Goal: Task Accomplishment & Management: Manage account settings

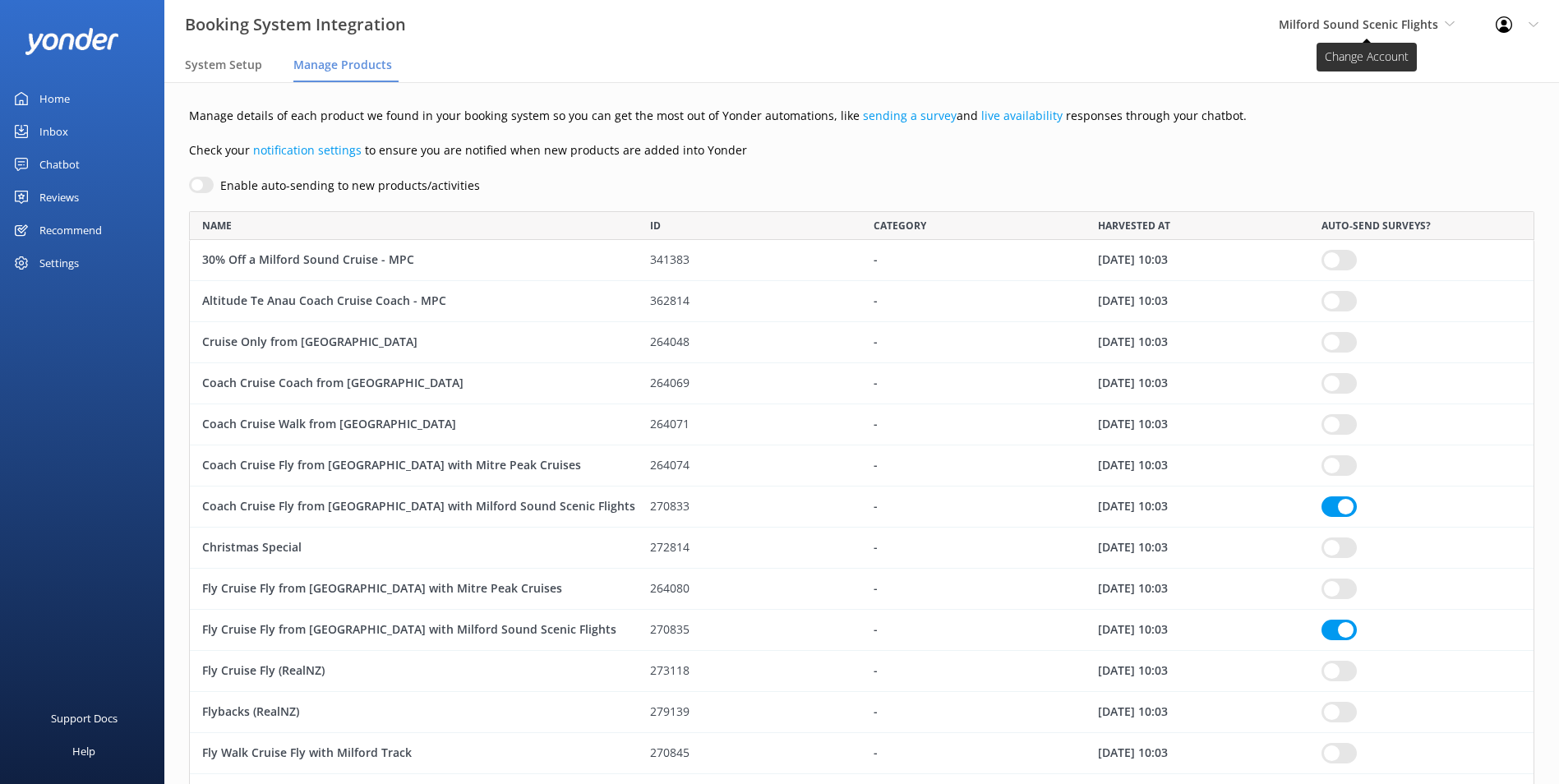
click at [1348, 20] on span "Milford Sound Scenic Flights" at bounding box center [1358, 24] width 159 height 15
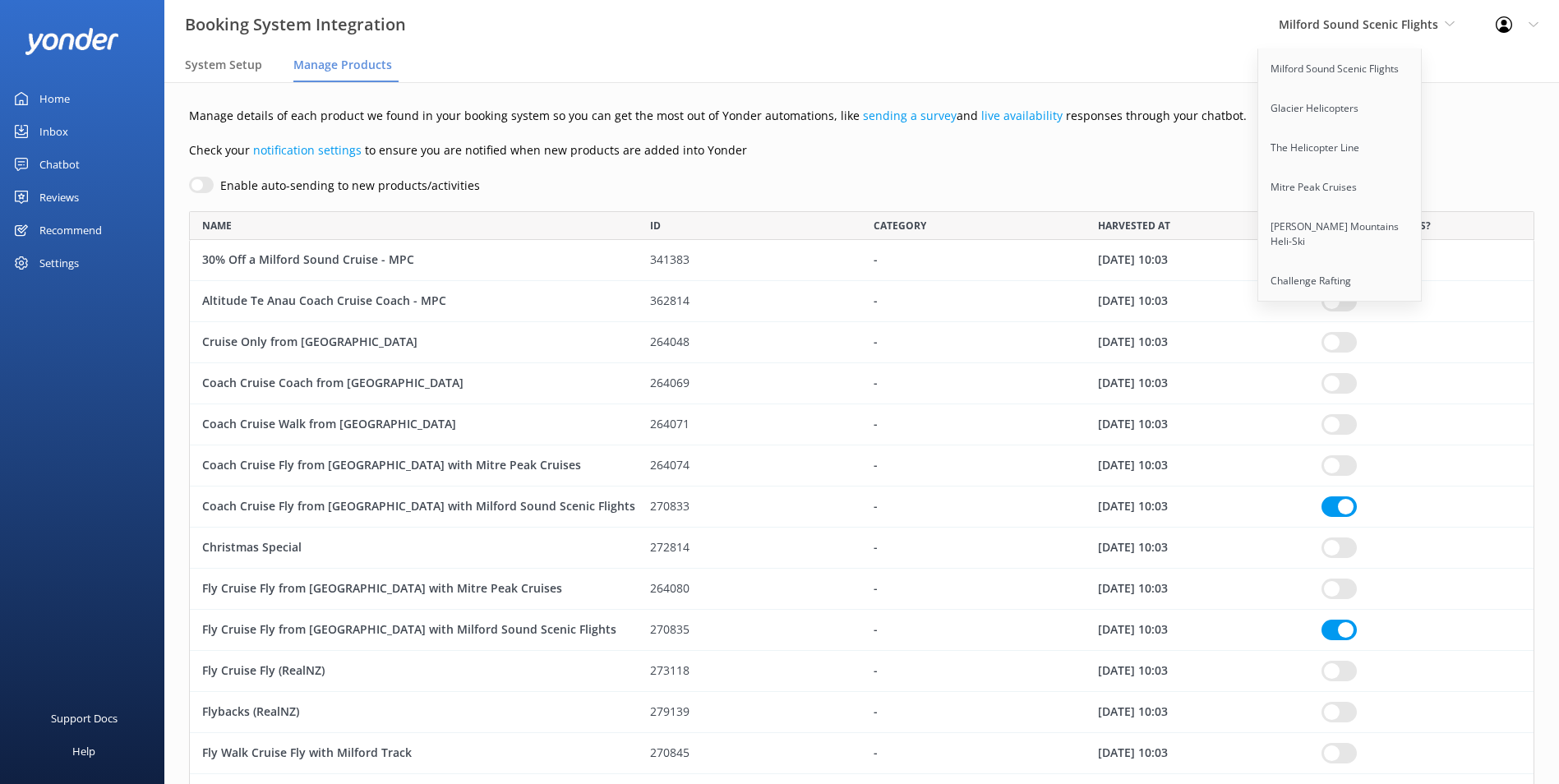
click at [992, 179] on div "Enable auto-sending to new products/activities" at bounding box center [862, 185] width 1346 height 18
click at [44, 104] on div "Home" at bounding box center [54, 98] width 30 height 33
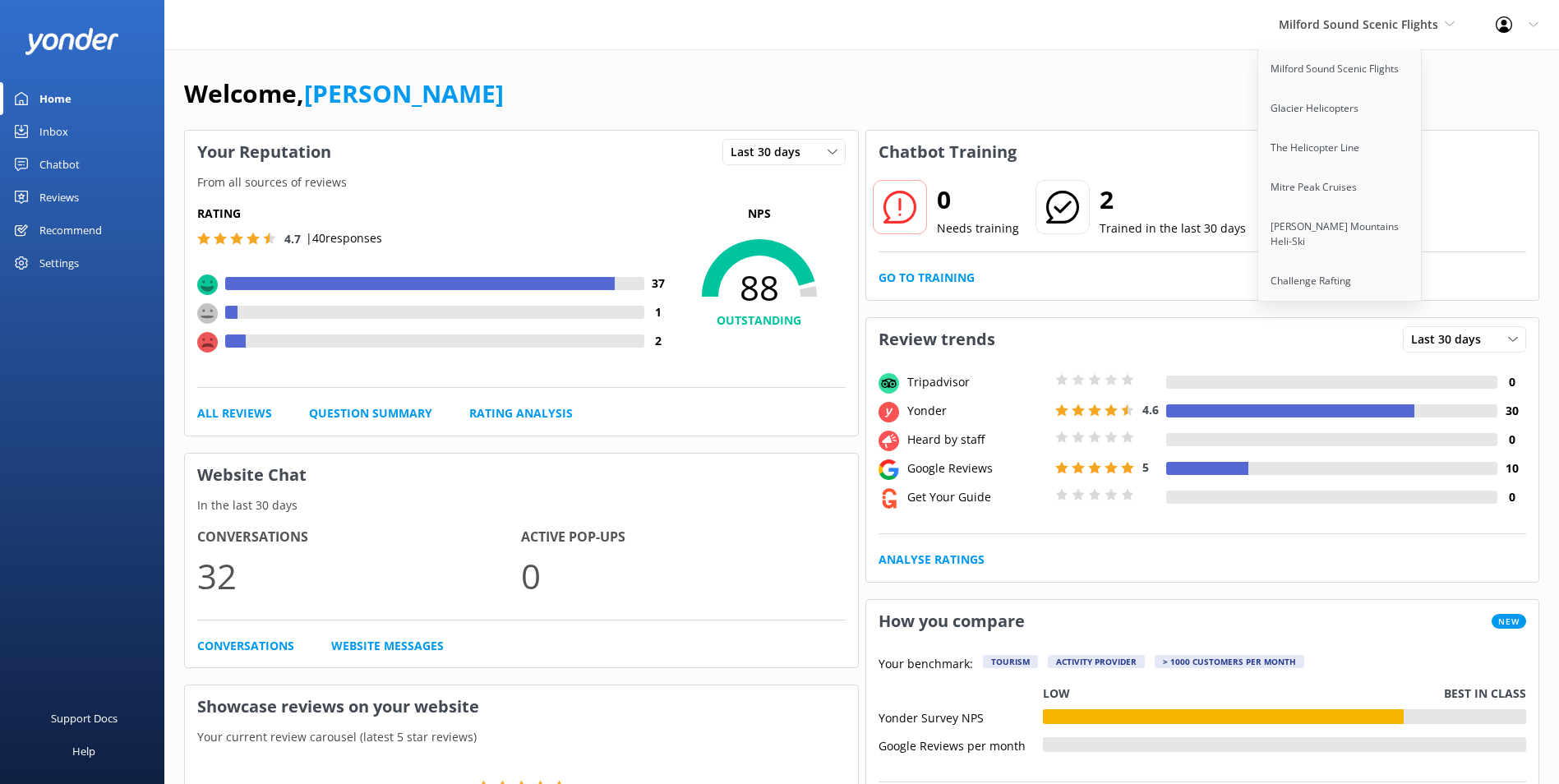
click at [64, 167] on div "Chatbot" at bounding box center [60, 164] width 41 height 33
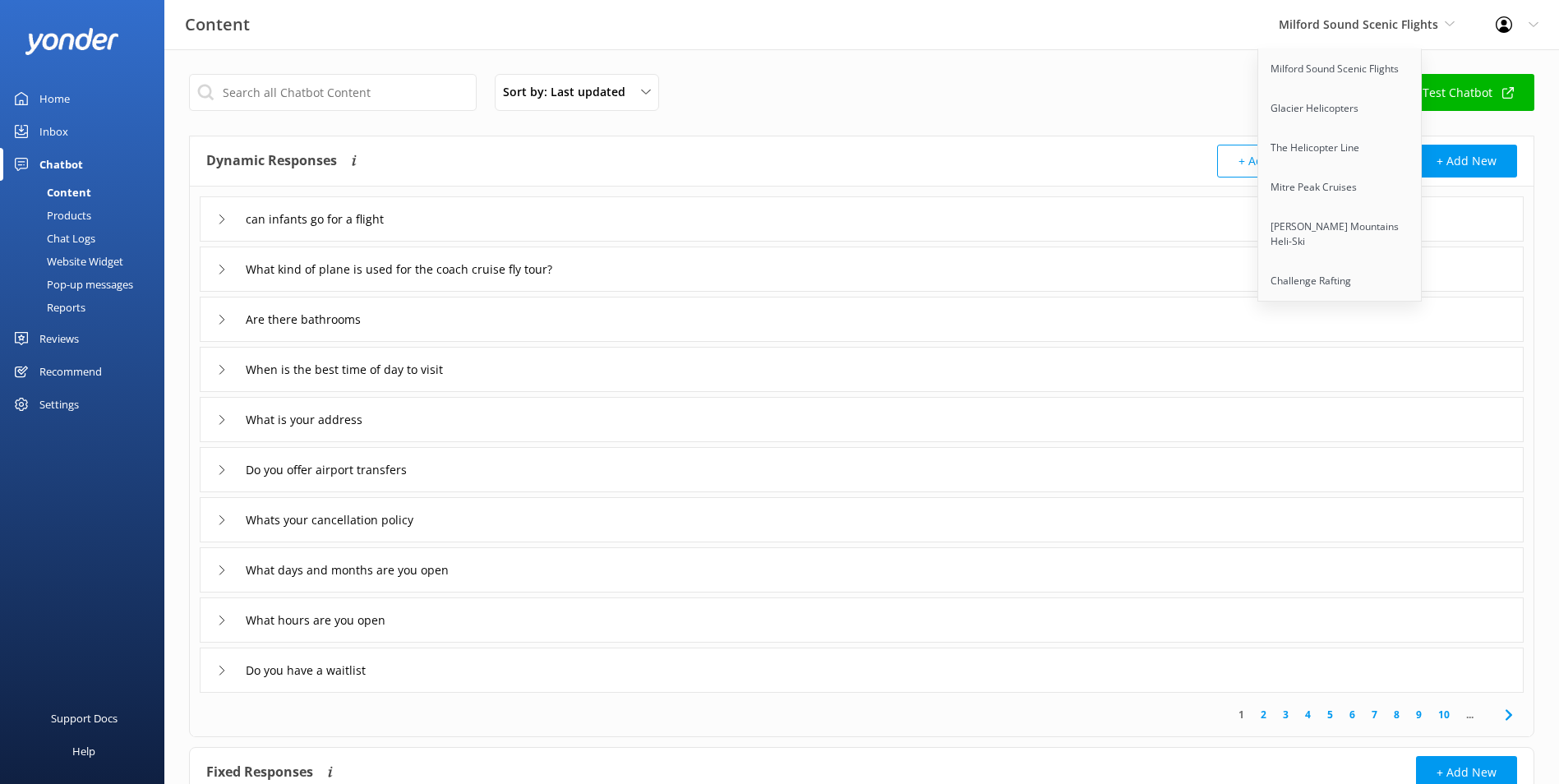
click at [59, 132] on div "Inbox" at bounding box center [54, 131] width 29 height 33
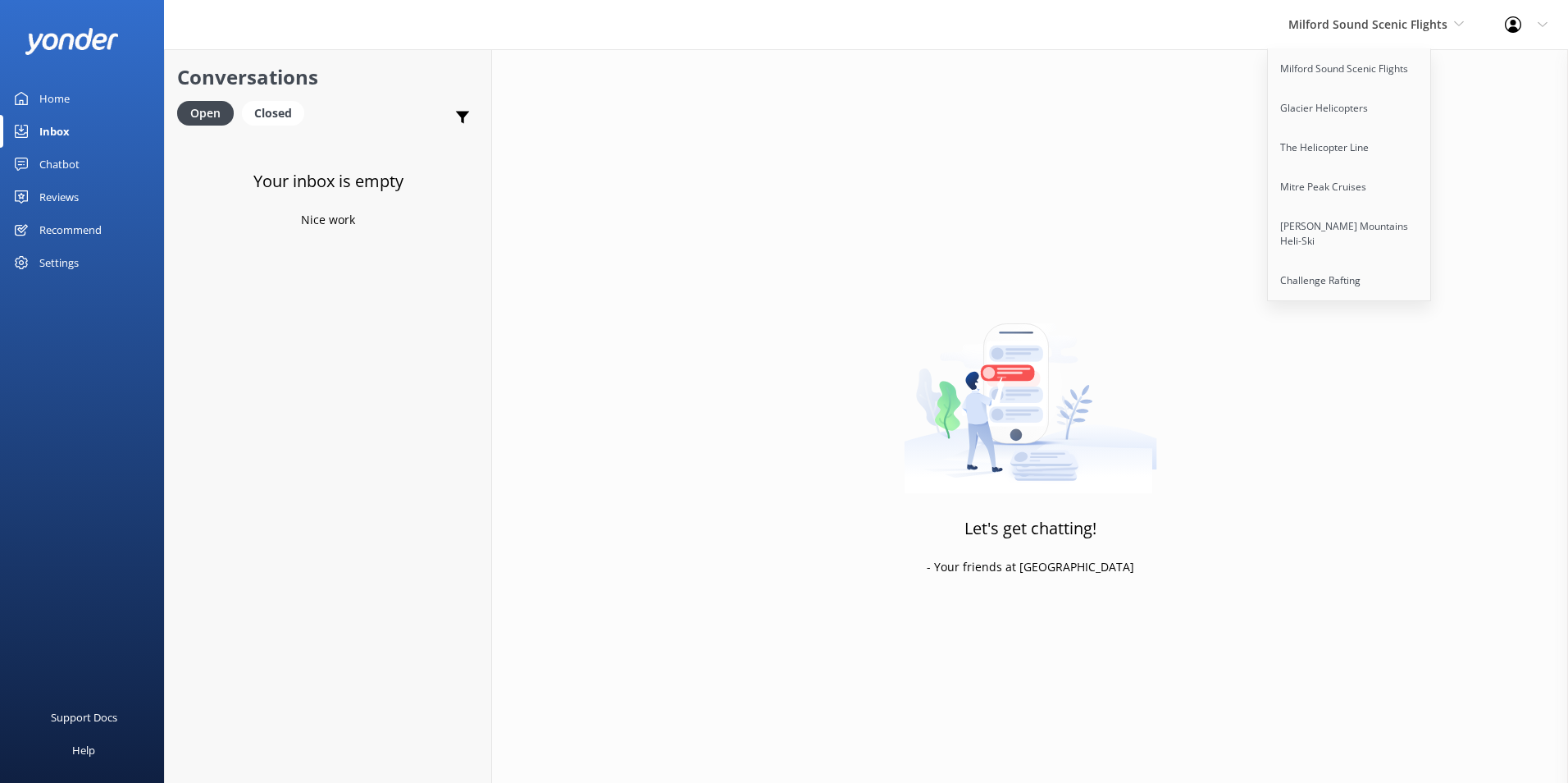
click at [46, 94] on div "Home" at bounding box center [54, 98] width 30 height 33
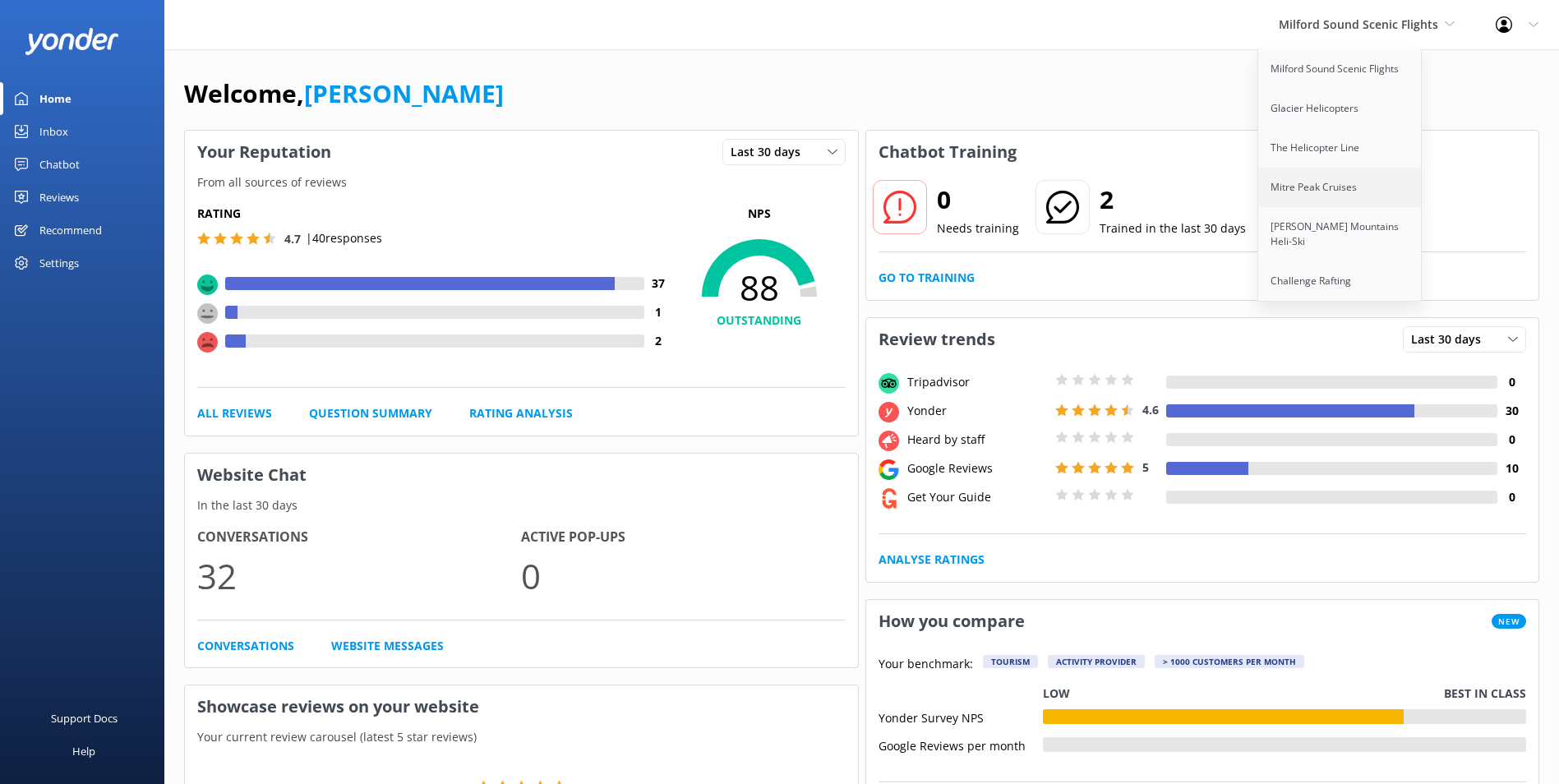
click at [1318, 189] on link "Mitre Peak Cruises" at bounding box center [1341, 187] width 164 height 40
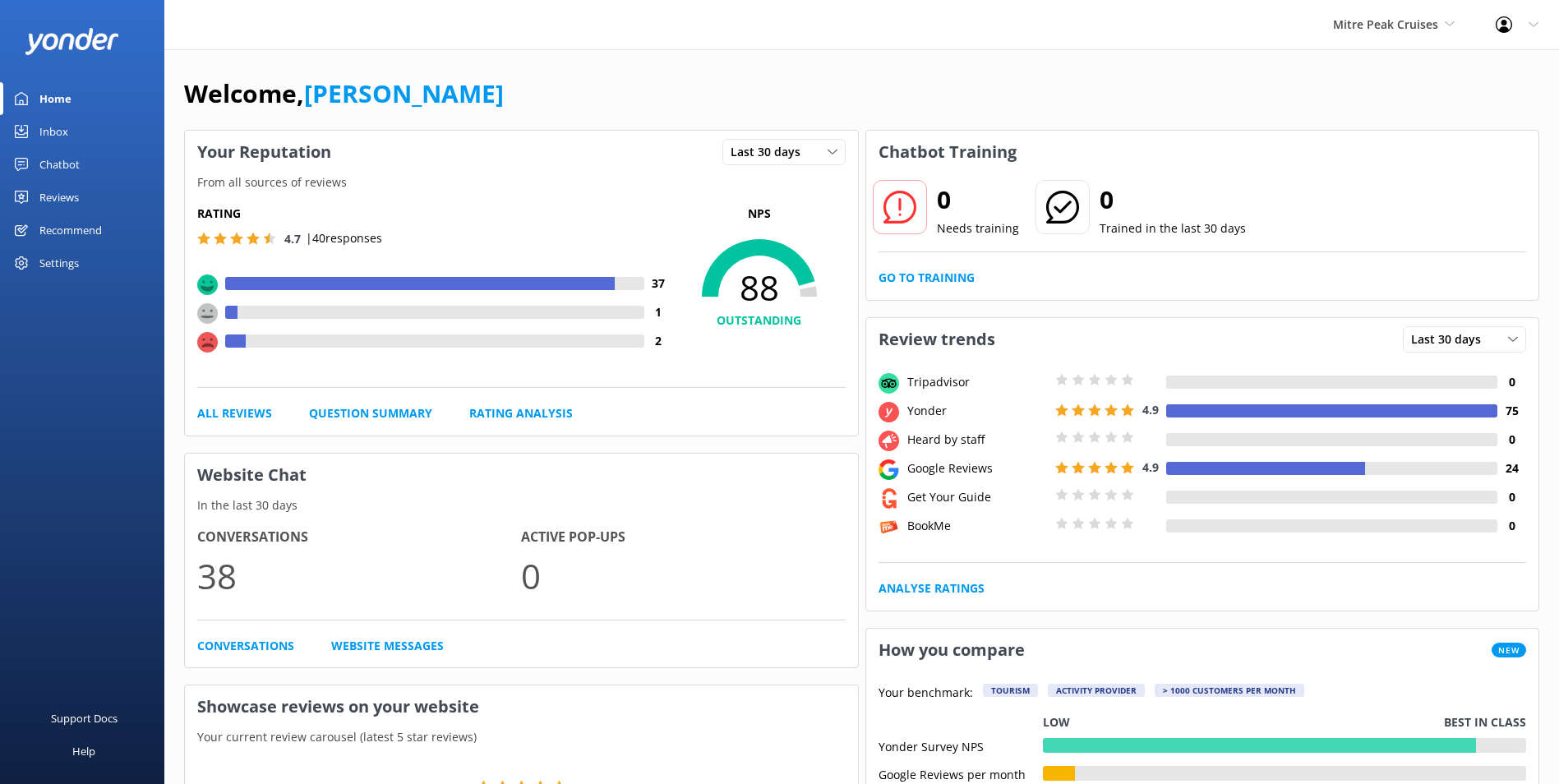
click at [76, 165] on div "Chatbot" at bounding box center [60, 164] width 41 height 33
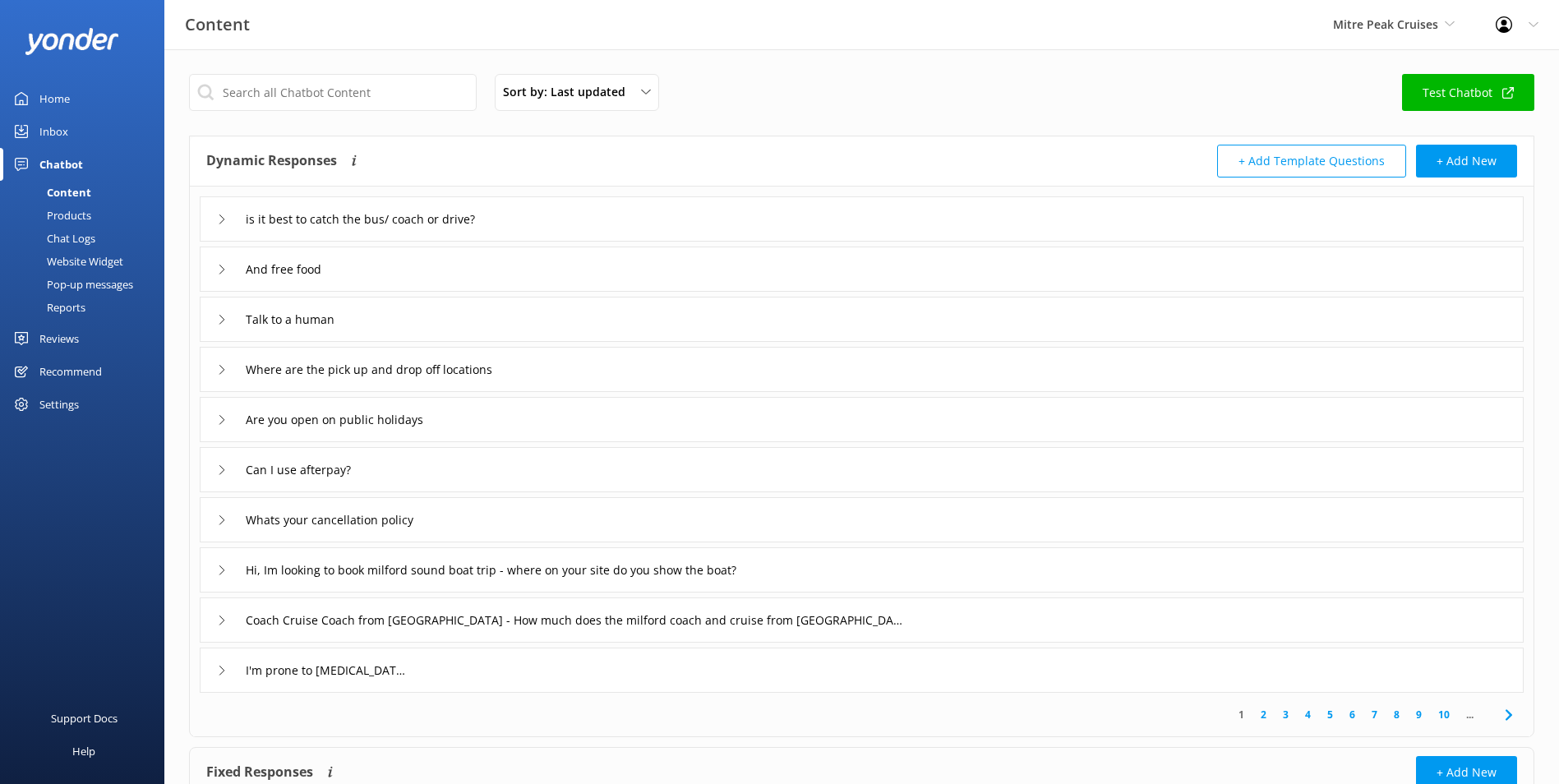
click at [1510, 717] on use at bounding box center [1508, 714] width 7 height 11
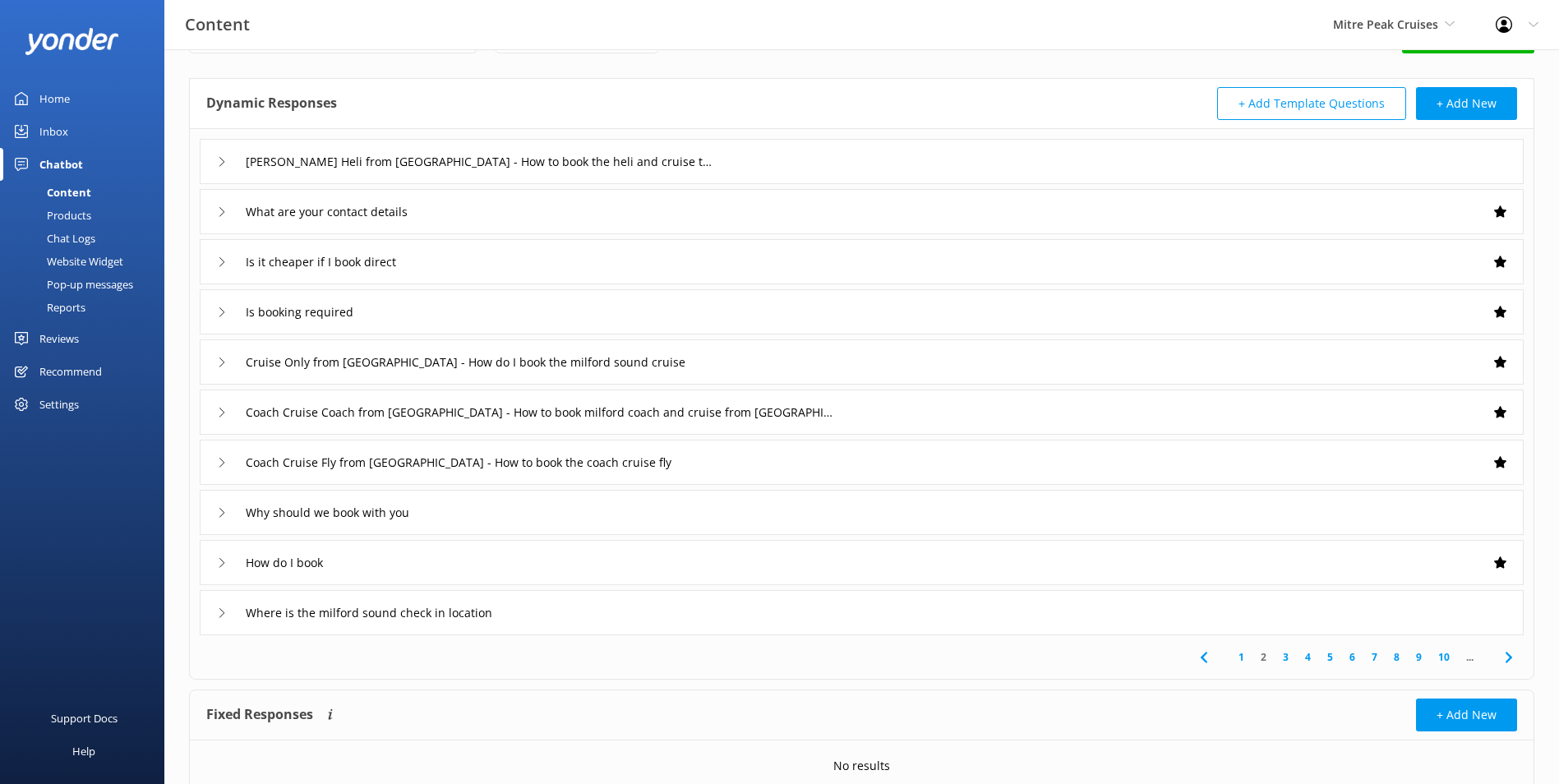
scroll to position [125, 0]
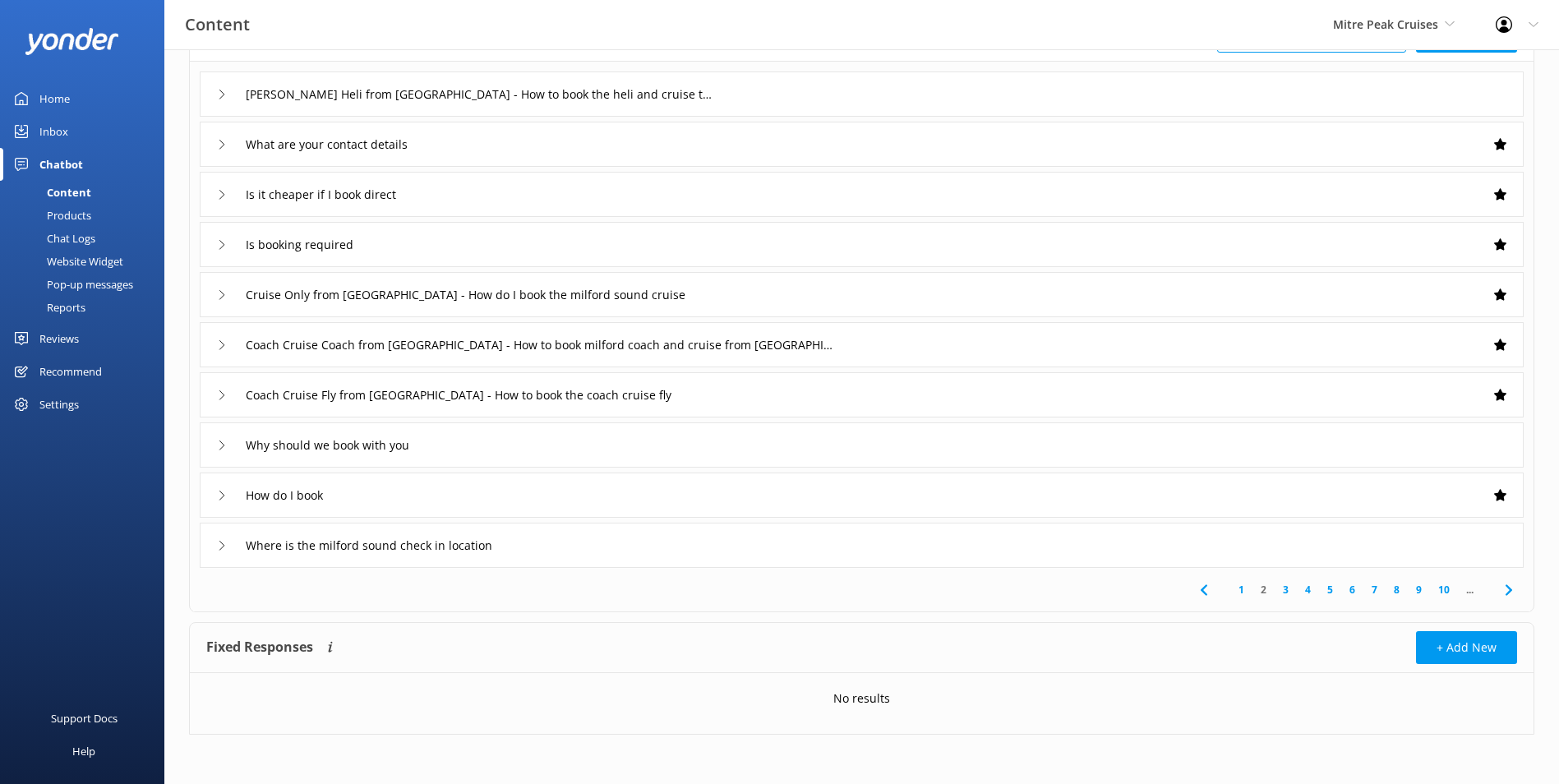
click at [1501, 587] on icon at bounding box center [1509, 590] width 19 height 19
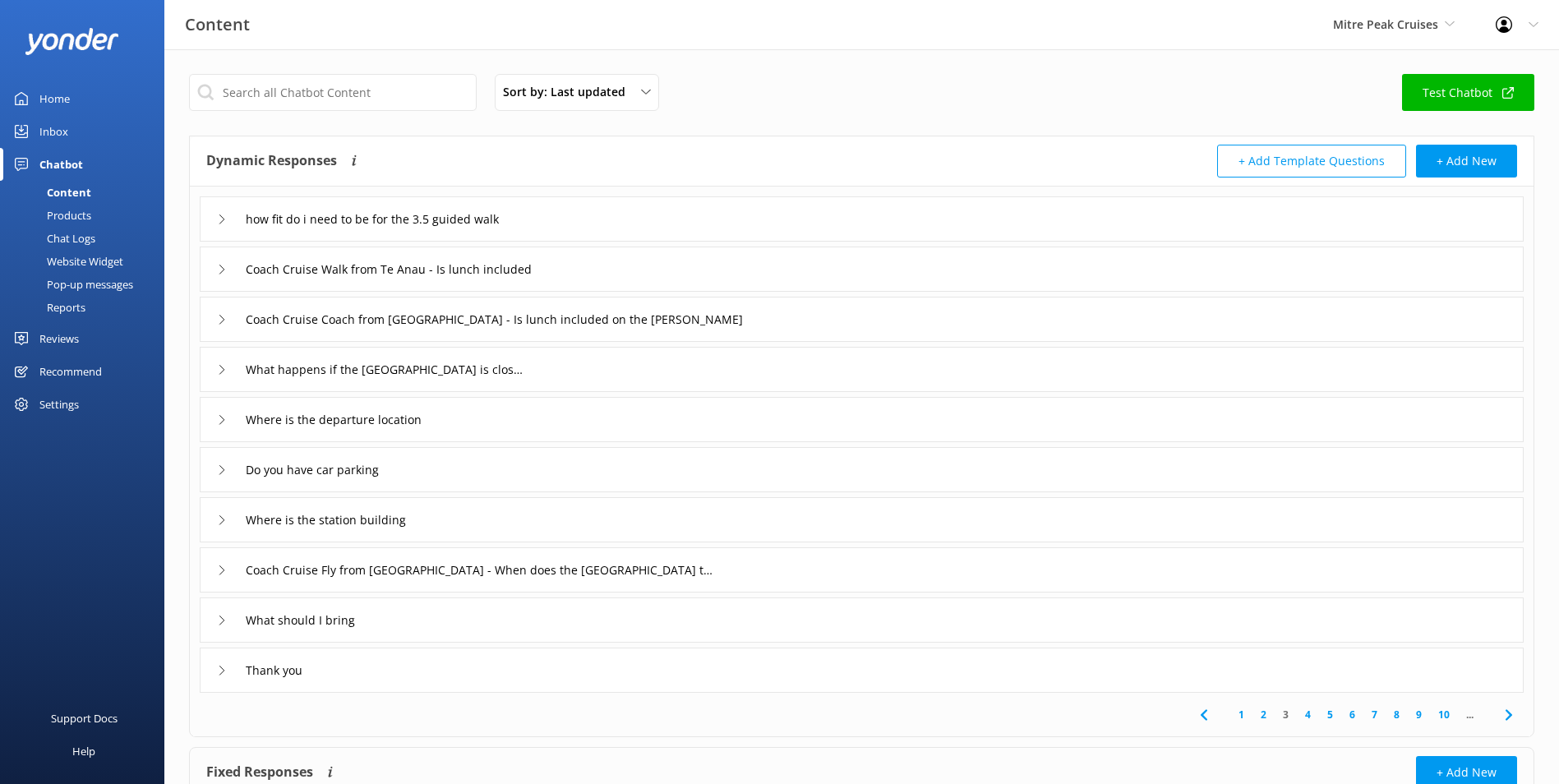
click at [604, 608] on div "What should I bring" at bounding box center [862, 620] width 1324 height 45
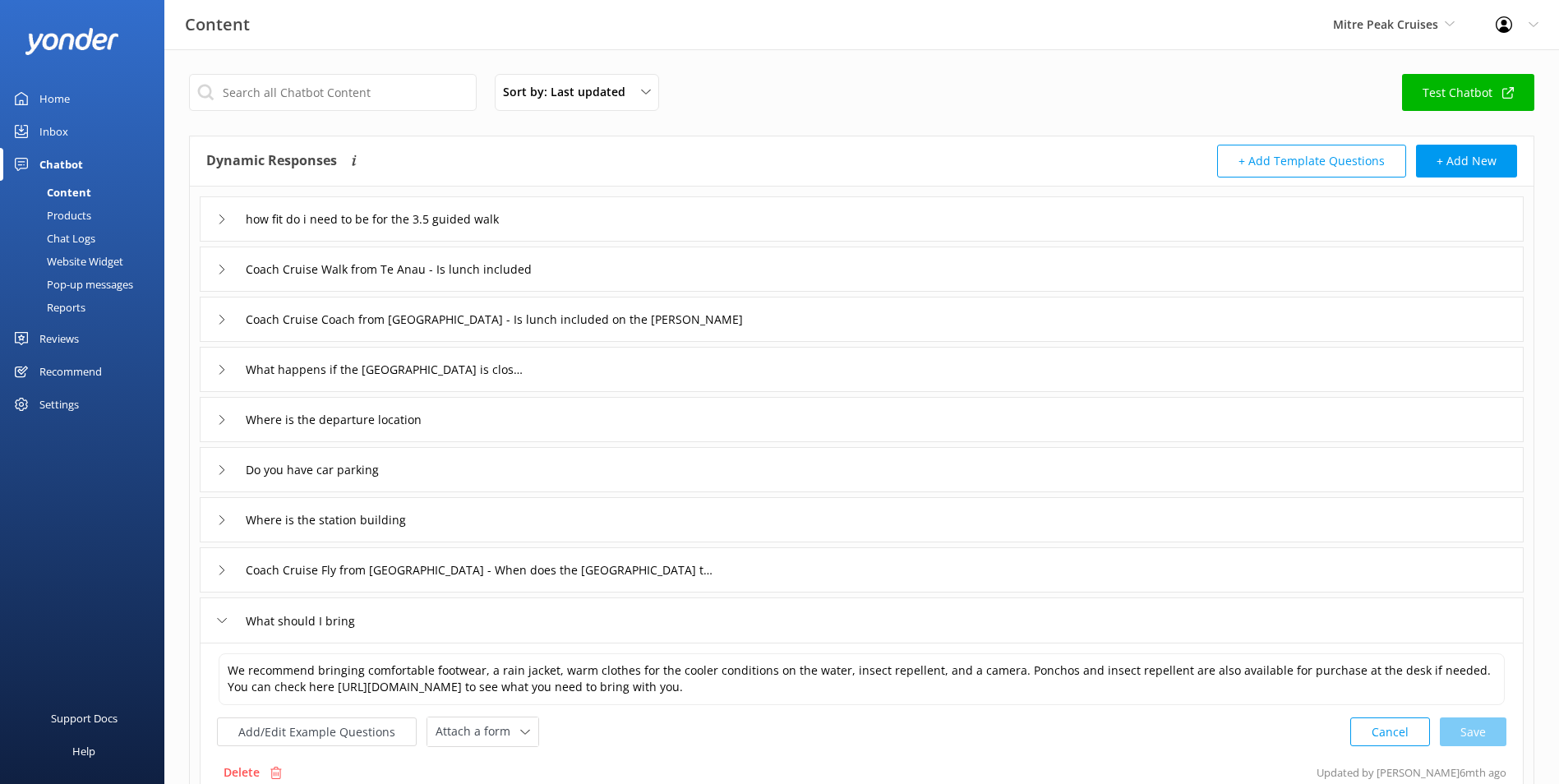
click at [567, 229] on div "how fit do i need to be for the 3.5 guided walk" at bounding box center [862, 218] width 1324 height 45
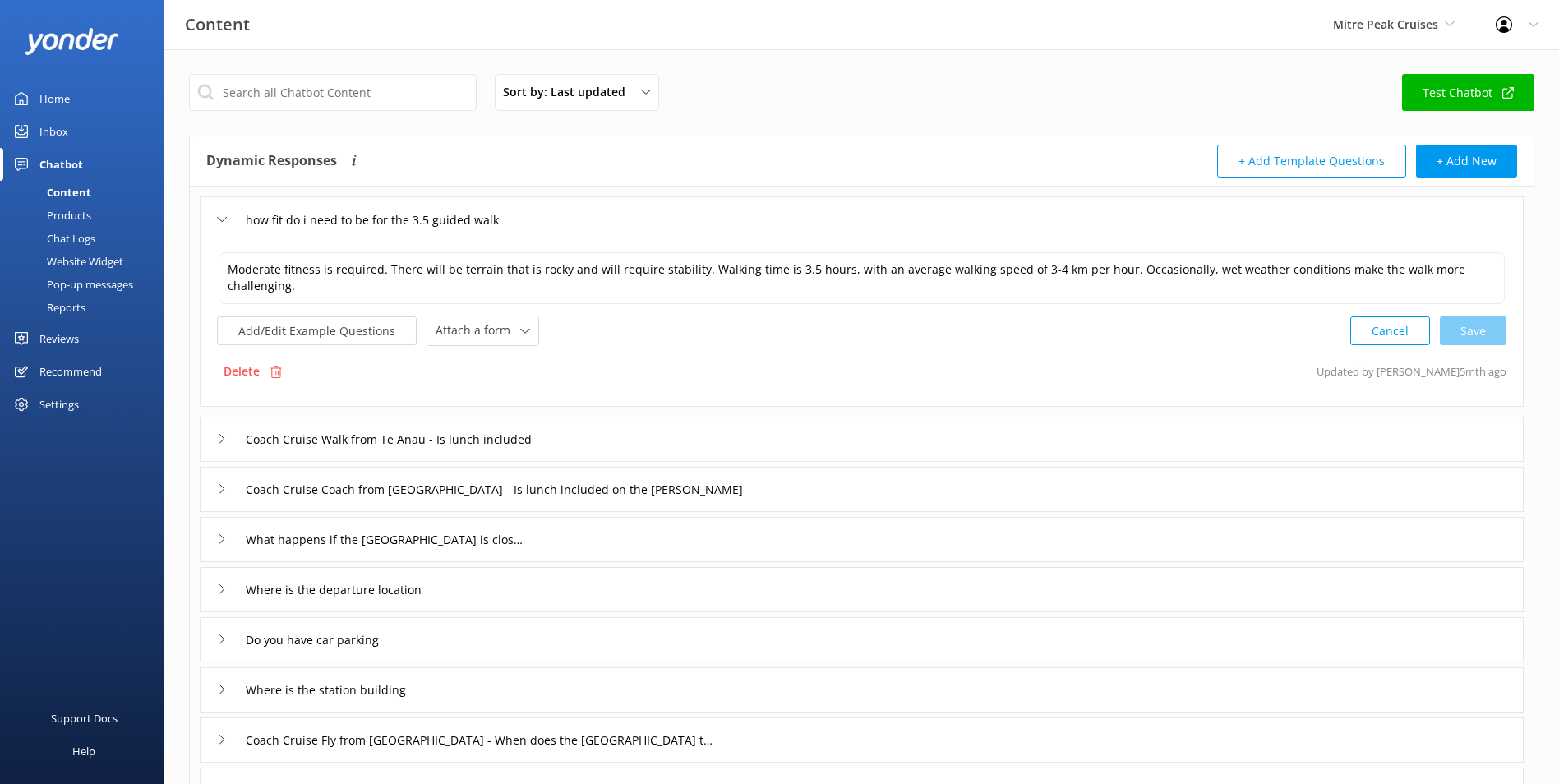
click at [89, 103] on link "Home" at bounding box center [82, 98] width 164 height 33
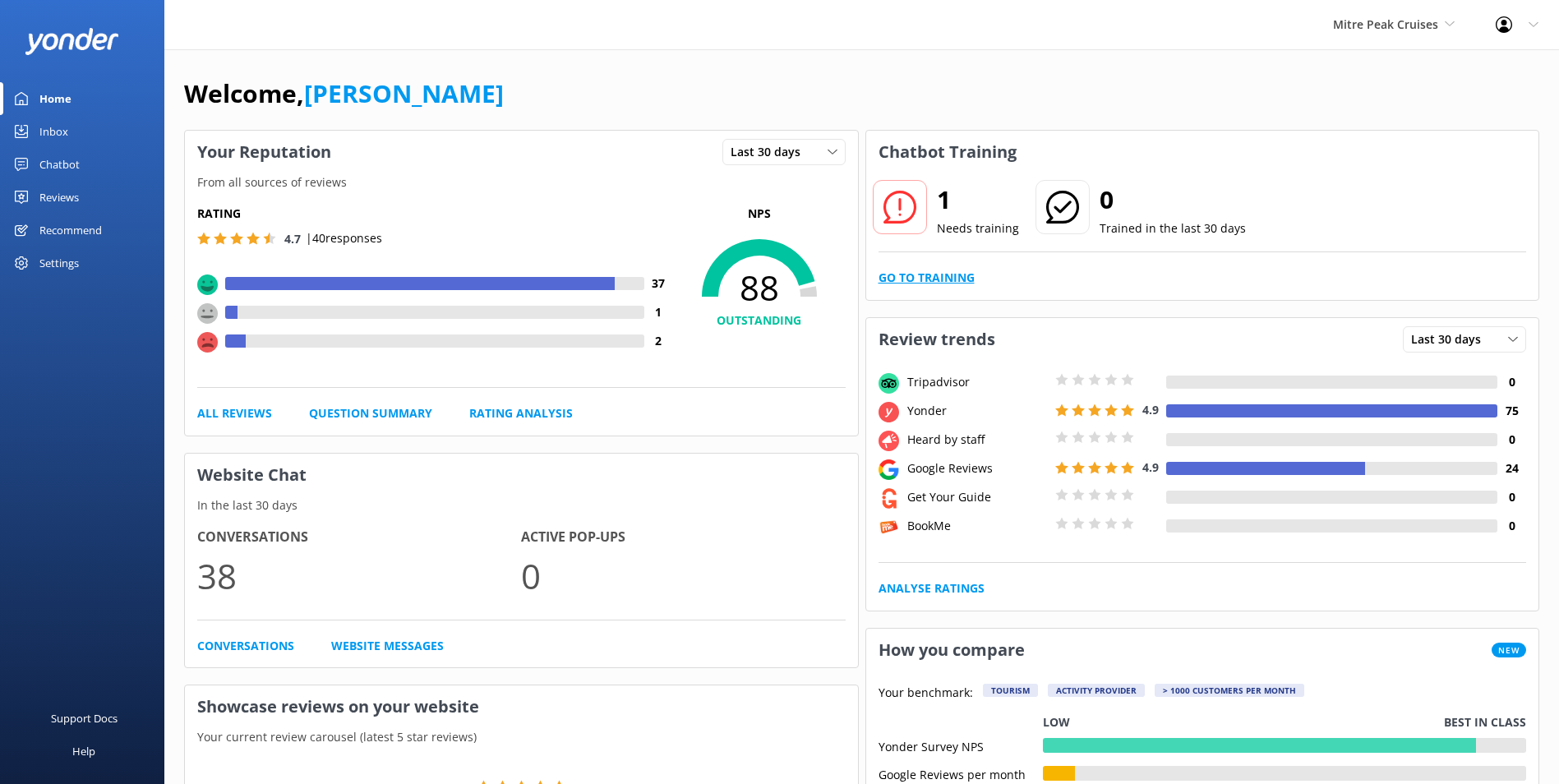
click at [906, 285] on link "Go to Training" at bounding box center [927, 277] width 97 height 18
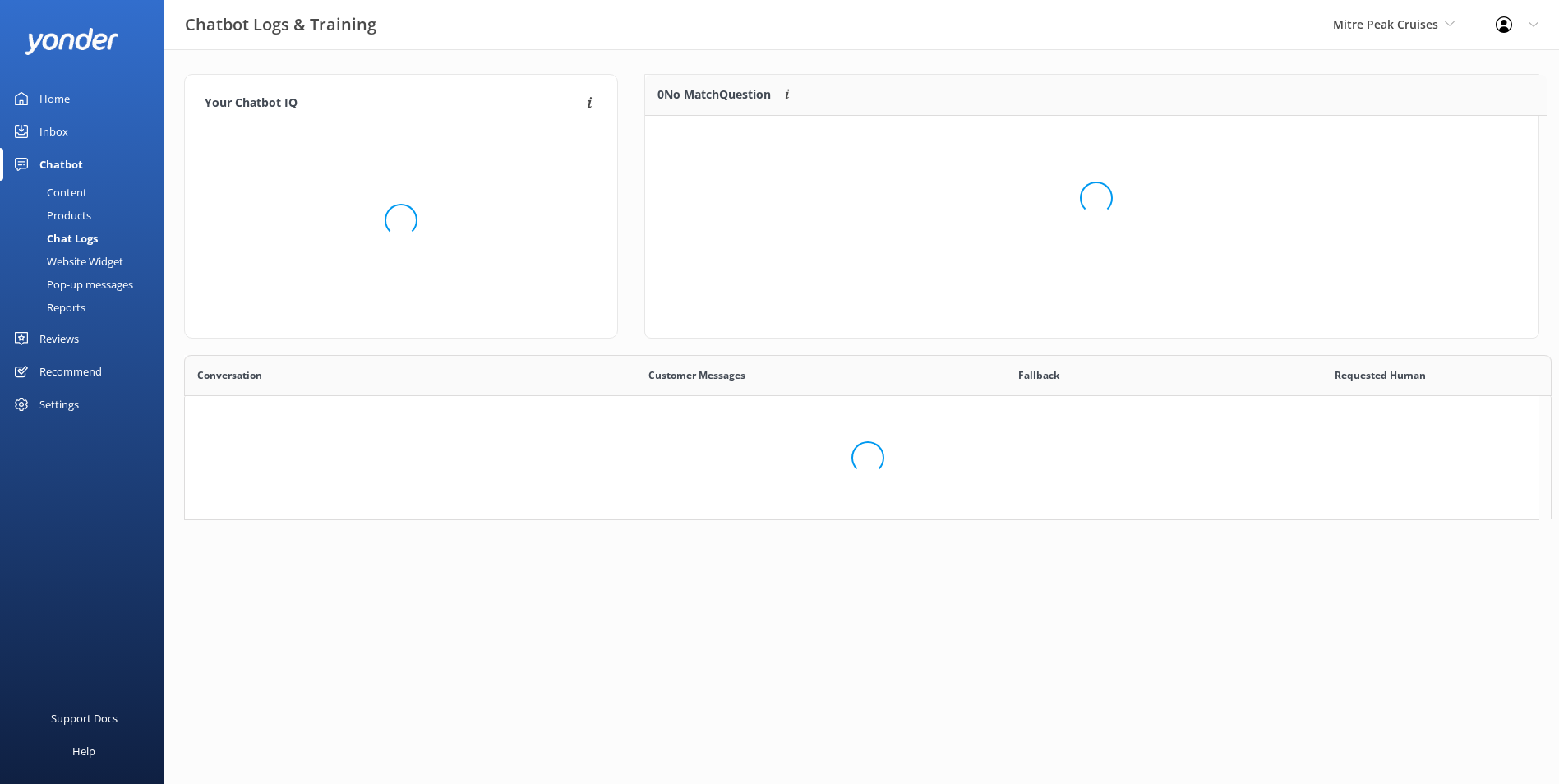
scroll to position [70, 880]
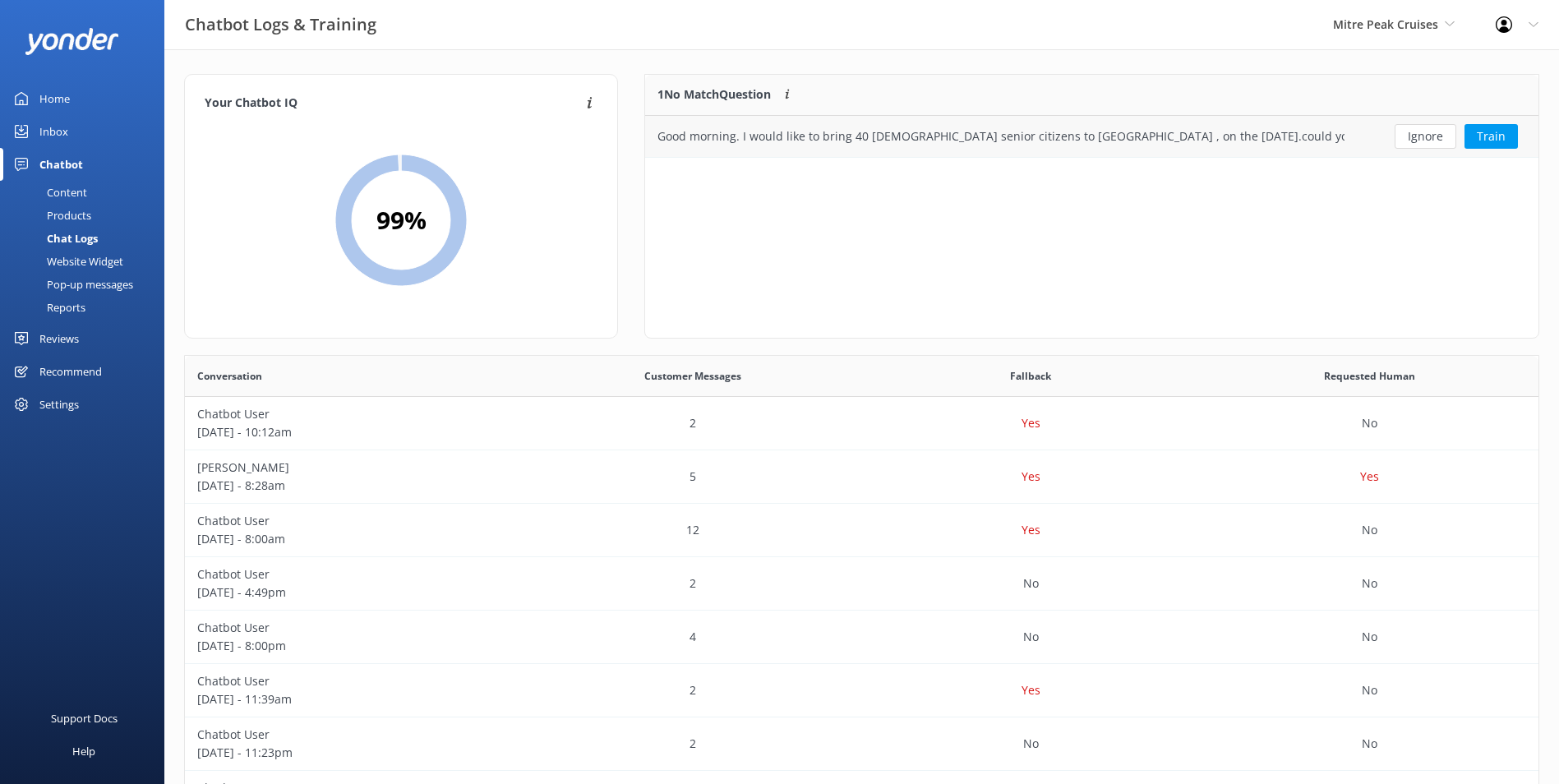
click at [1423, 146] on button "Ignore" at bounding box center [1426, 136] width 62 height 25
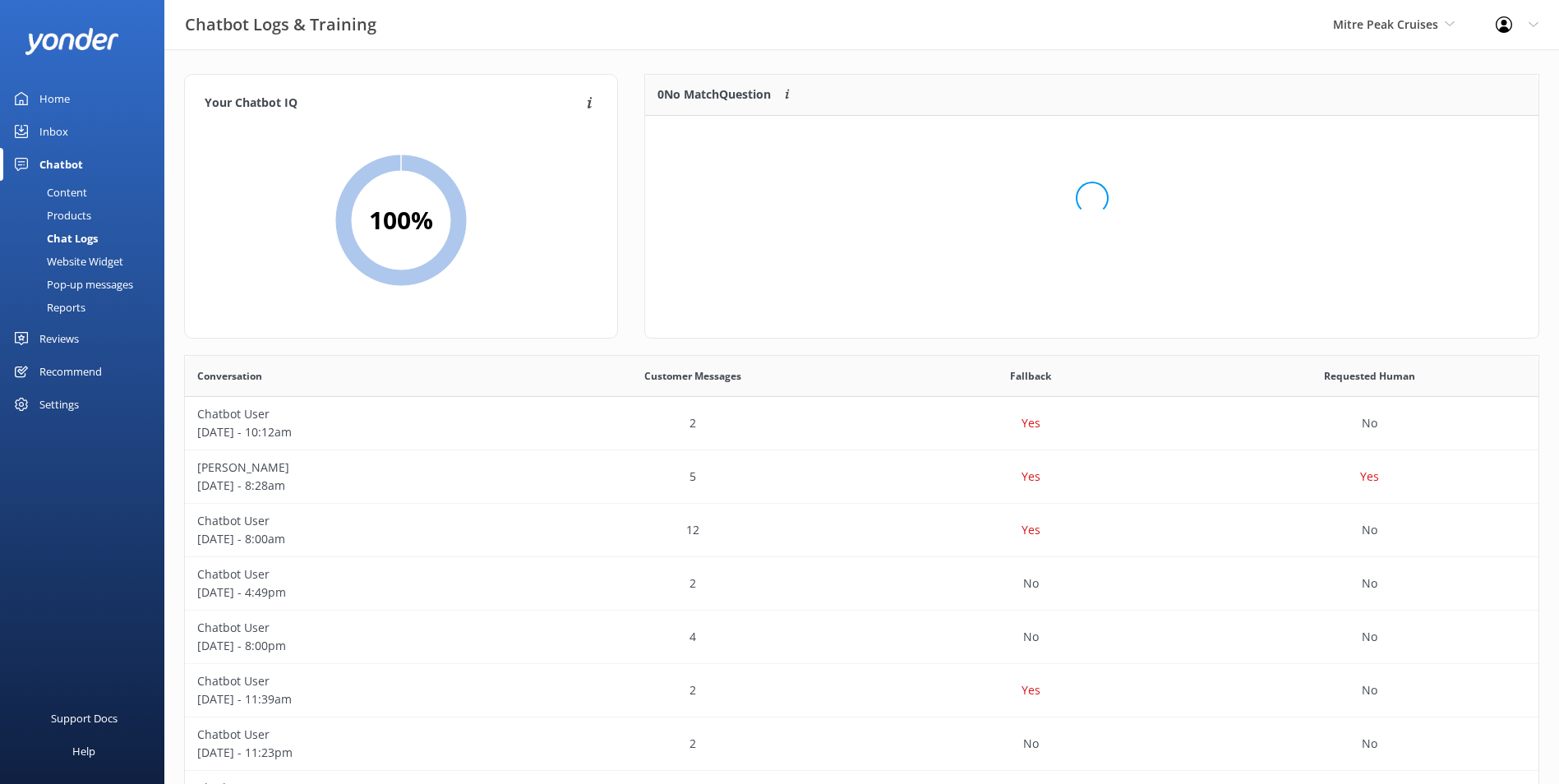
scroll to position [193, 880]
click at [77, 204] on div "Products" at bounding box center [50, 215] width 81 height 23
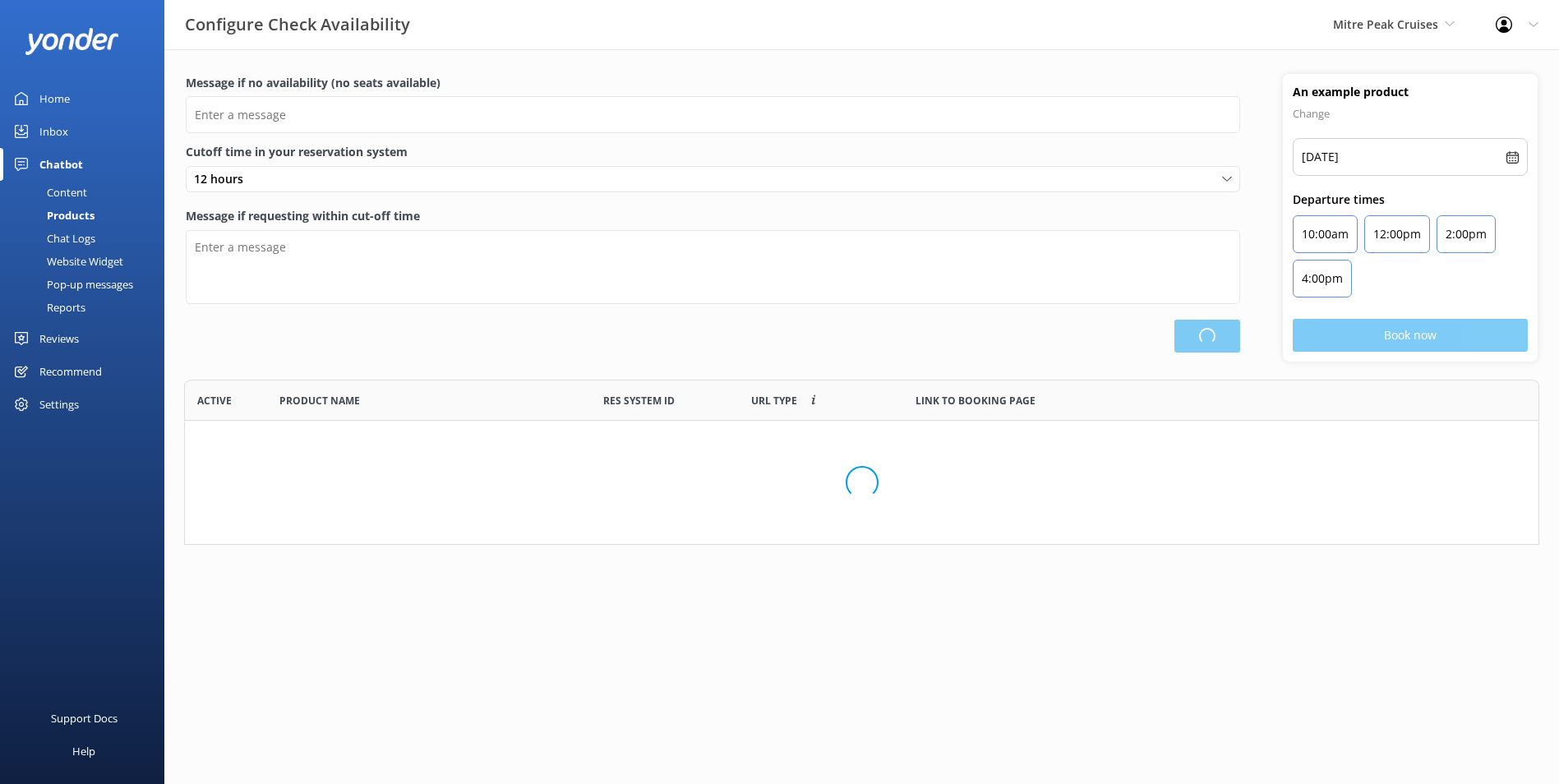
type input "There are no seats available, please check an alternative day"
type textarea "Our online booking system closes {hours} prior to departure. Please contact us …"
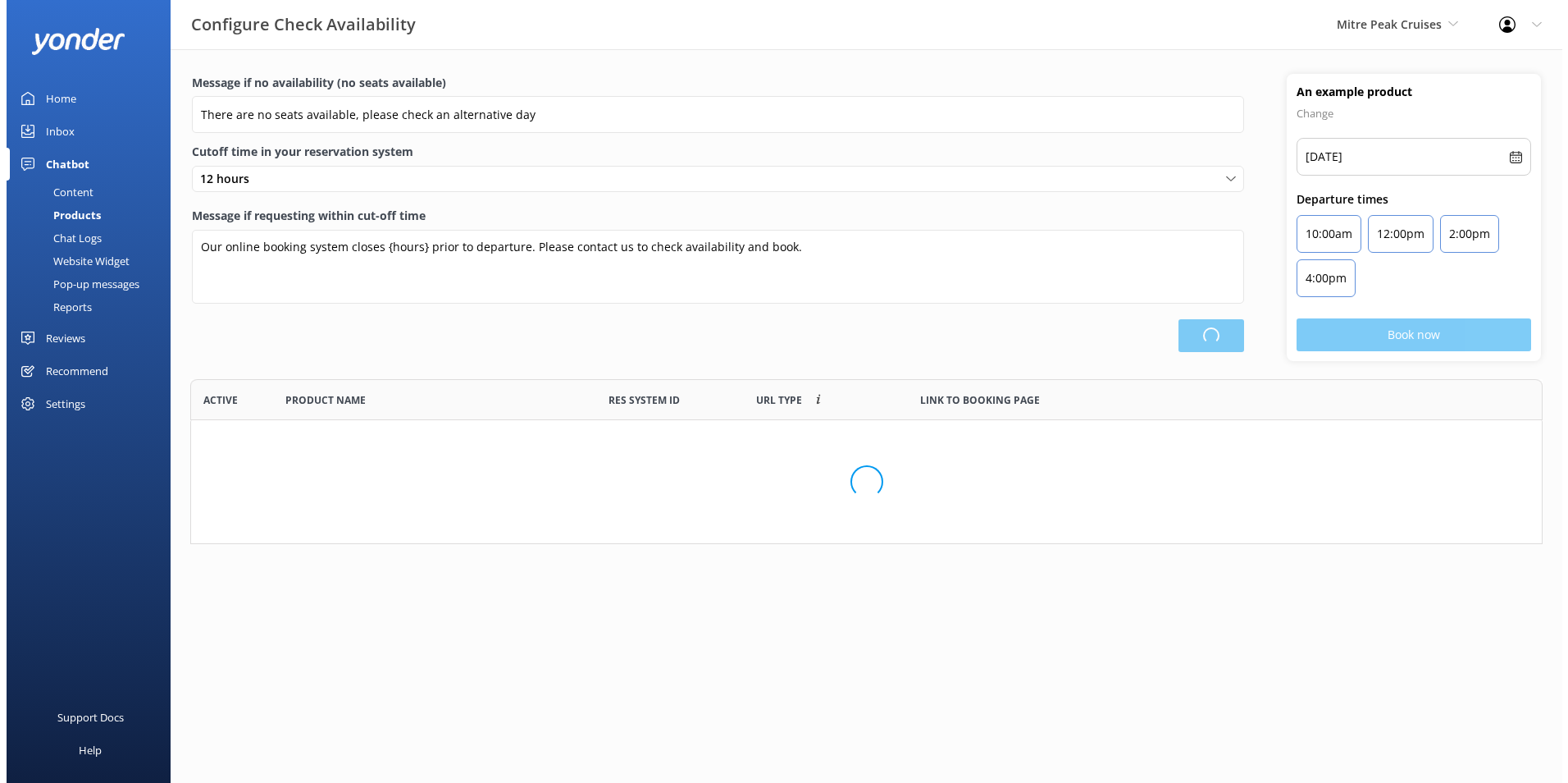
scroll to position [481, 1339]
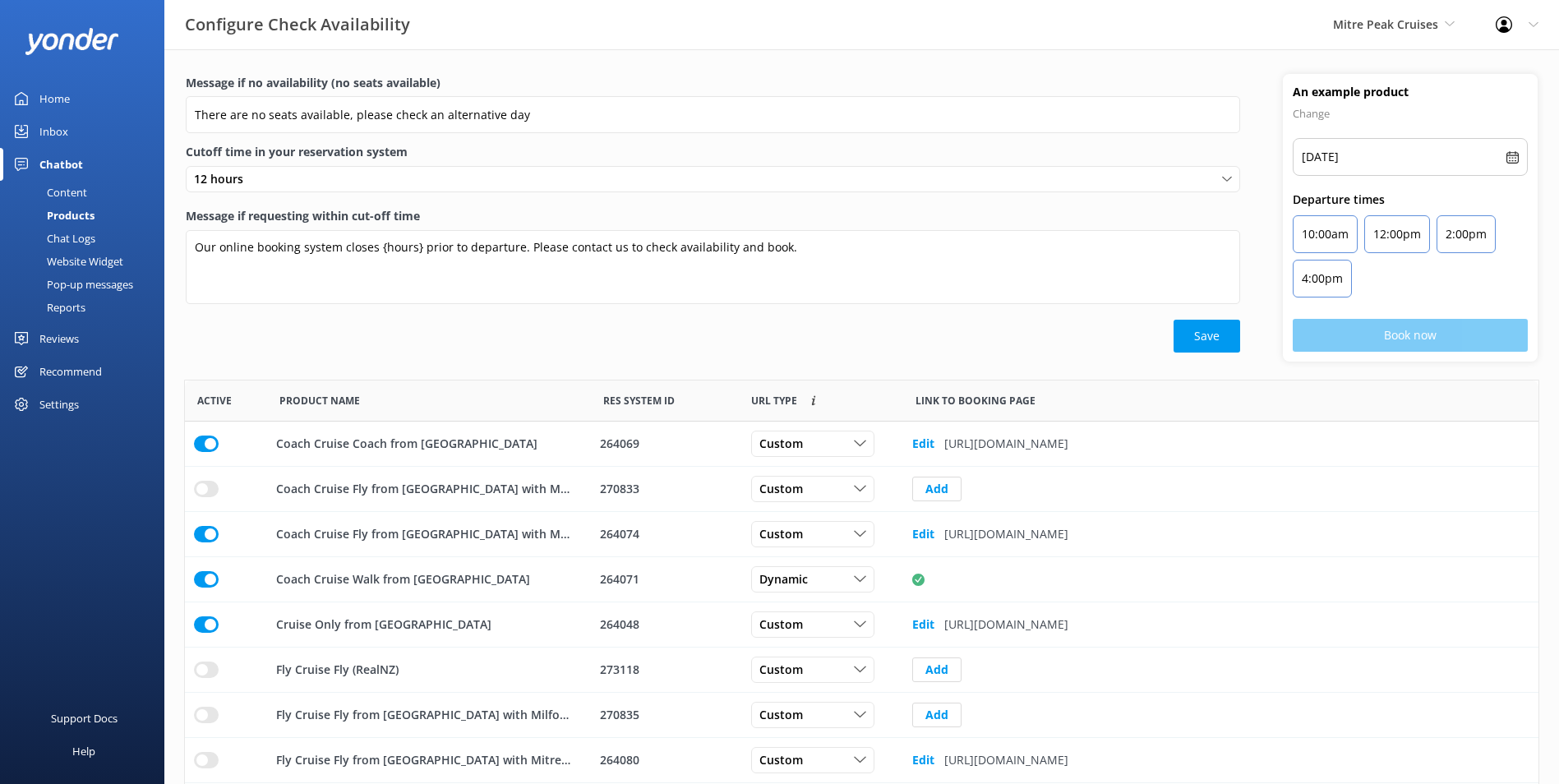
click at [116, 283] on div "Pop-up messages" at bounding box center [71, 284] width 124 height 23
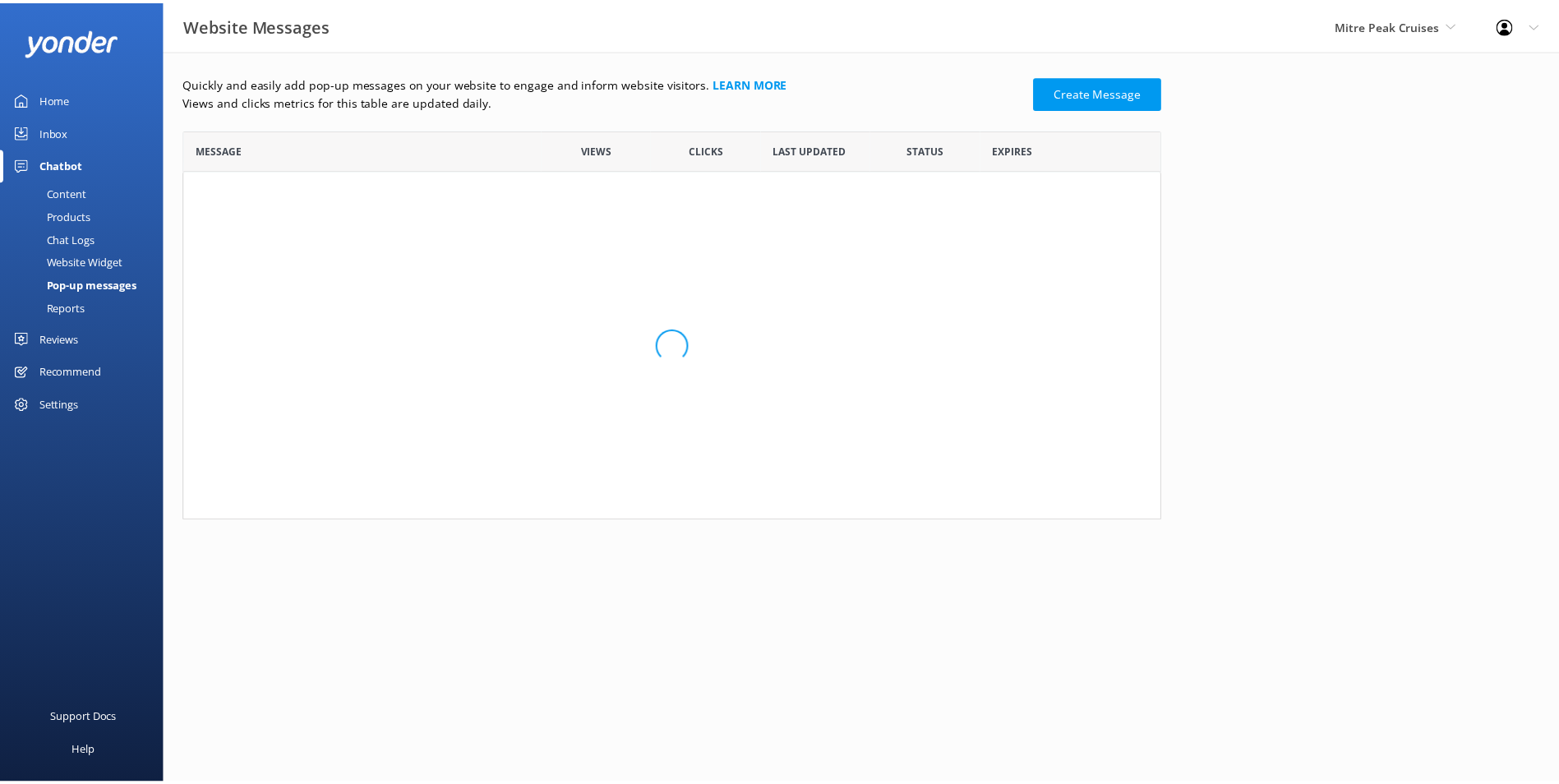
scroll to position [99, 974]
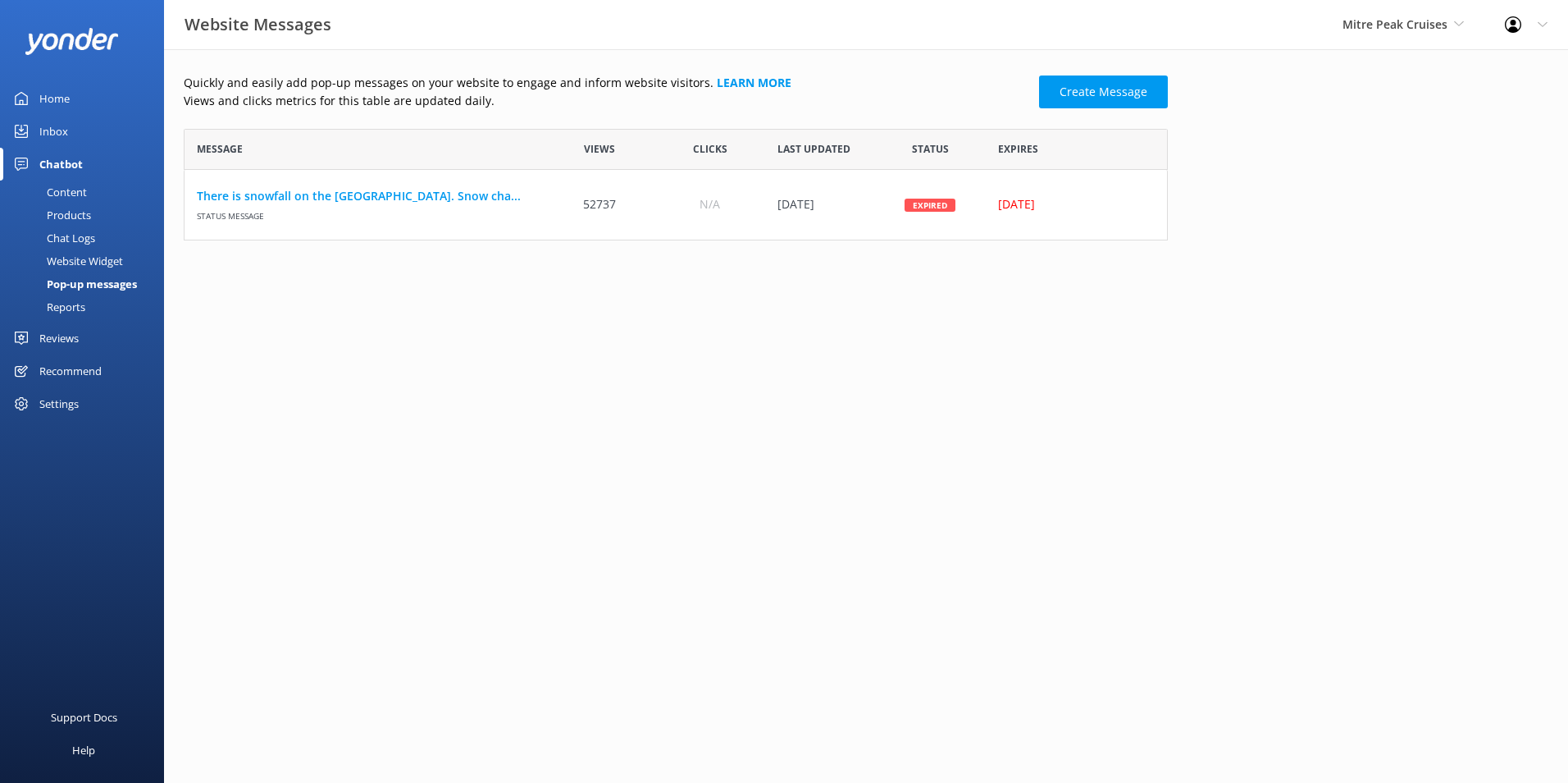
click at [76, 308] on div "Reports" at bounding box center [47, 307] width 75 height 23
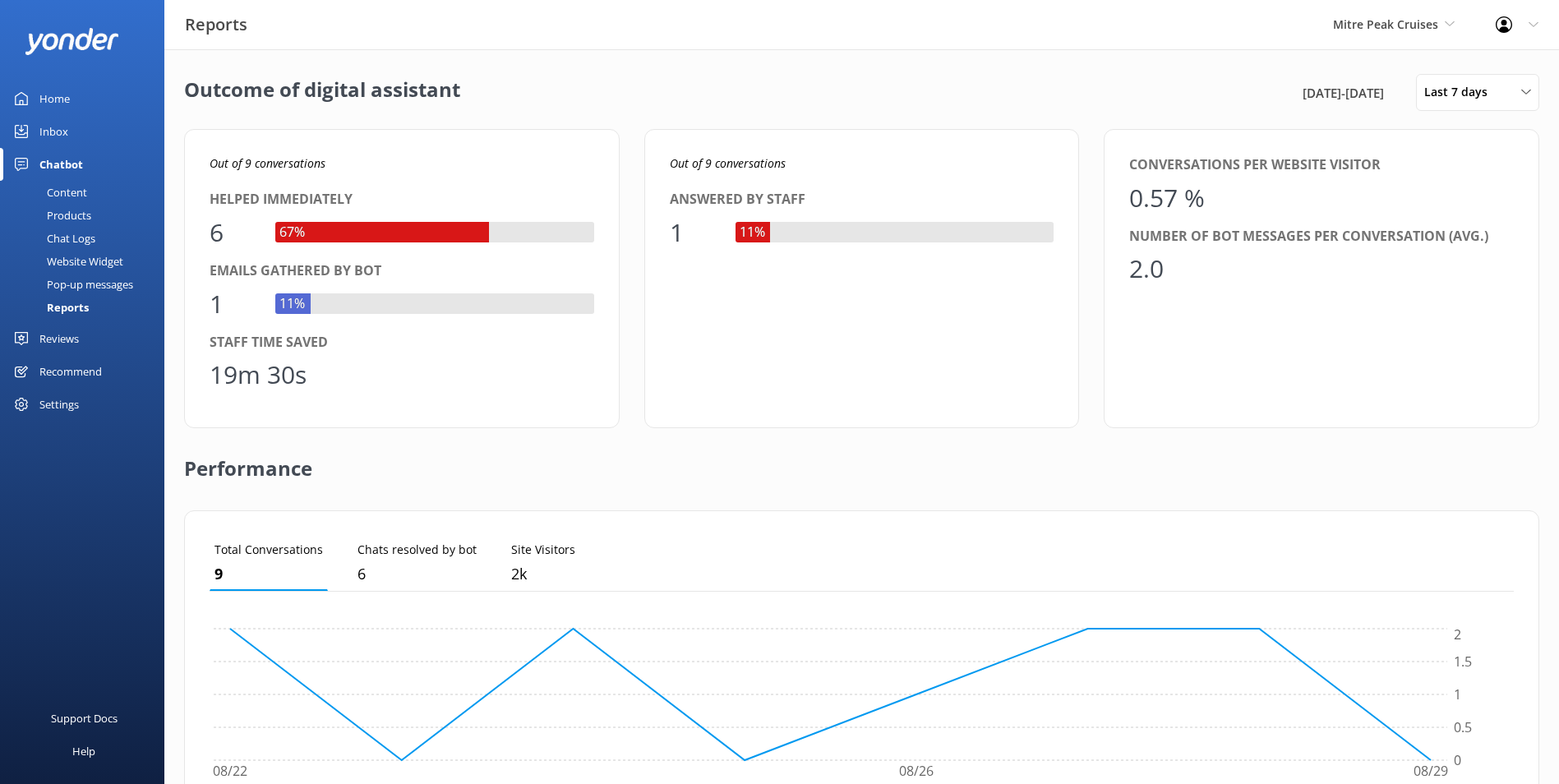
drag, startPoint x: 1472, startPoint y: 110, endPoint x: 1473, endPoint y: 119, distance: 9.1
click at [1473, 119] on div "Outcome of digital assistant [DATE] - [DATE] Last 7 days Last 7 days Last 30 da…" at bounding box center [862, 597] width 1395 height 1096
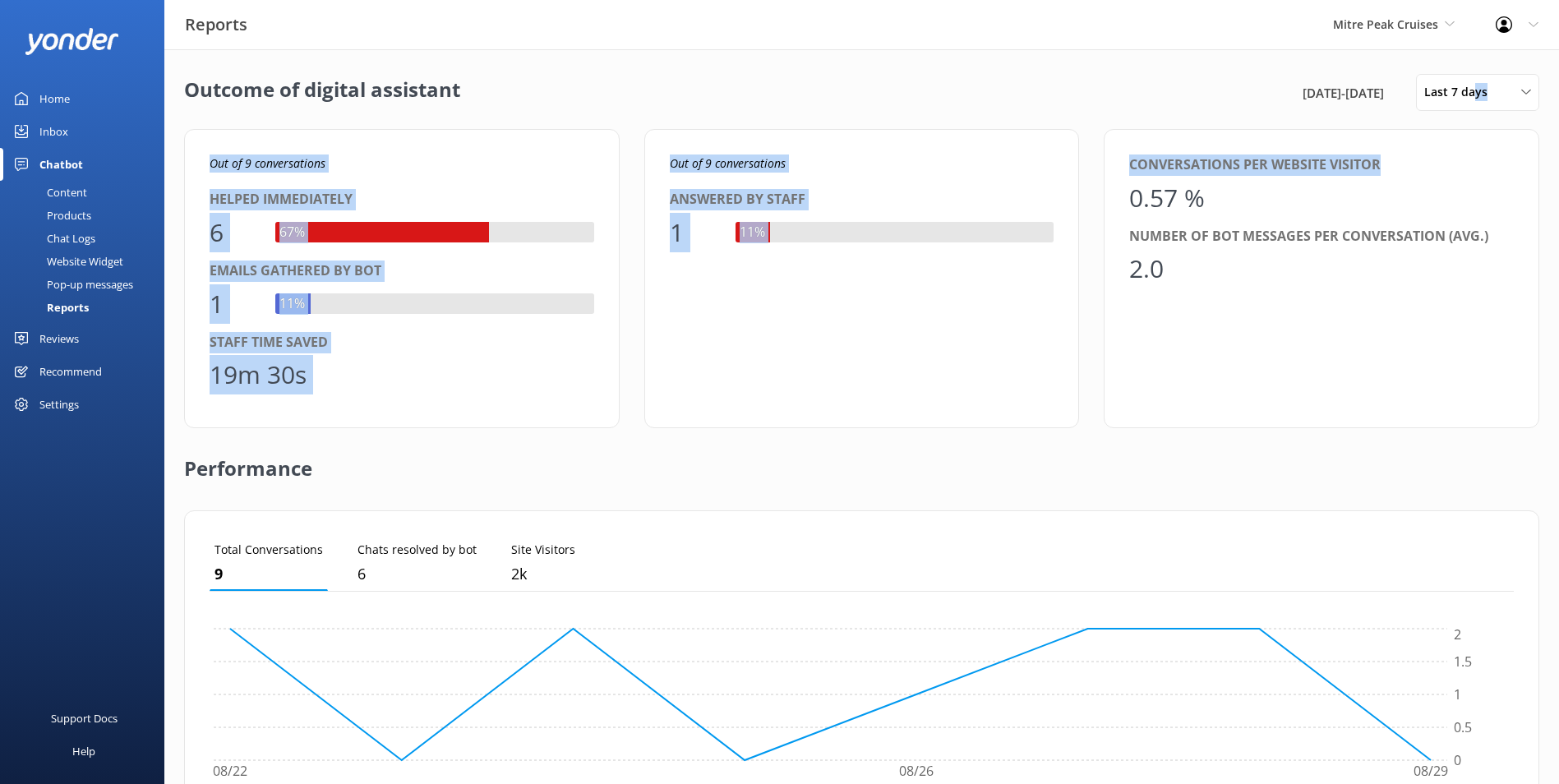
drag, startPoint x: 1473, startPoint y: 119, endPoint x: 1463, endPoint y: 151, distance: 33.5
click at [1463, 151] on div "Conversations per website visitor 0.57 % Number of bot messages per conversatio…" at bounding box center [1321, 279] width 436 height 299
